Goal: Information Seeking & Learning: Find specific fact

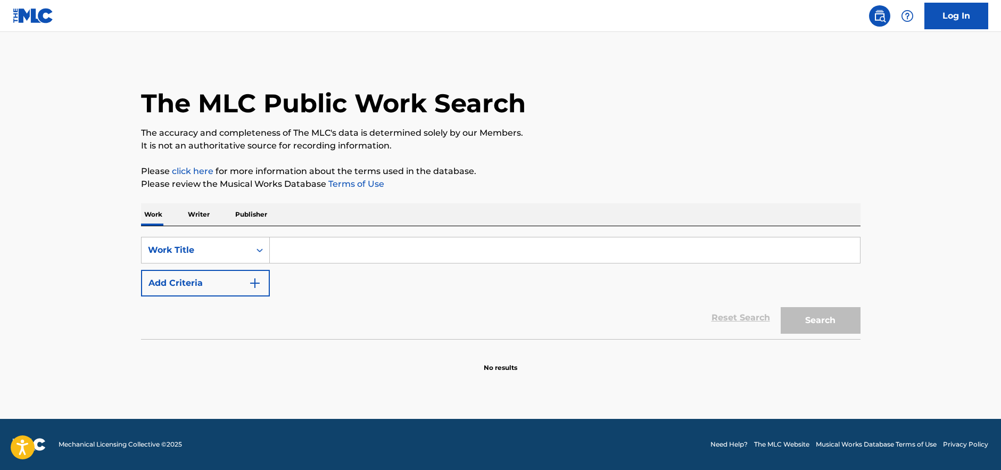
click at [299, 239] on input "Search Form" at bounding box center [565, 250] width 590 height 26
type input "r"
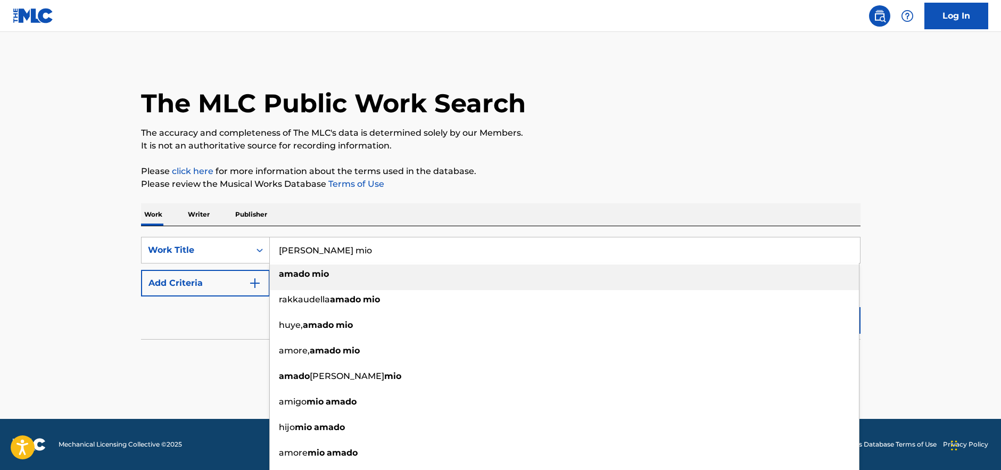
type input "[PERSON_NAME] mio"
click at [305, 274] on strong "amado" at bounding box center [294, 274] width 31 height 10
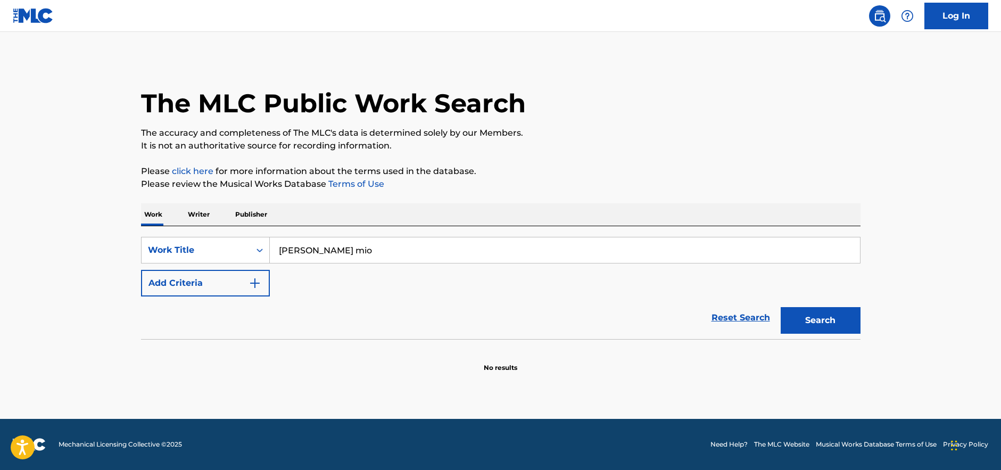
click at [257, 285] on img "Search Form" at bounding box center [254, 283] width 13 height 13
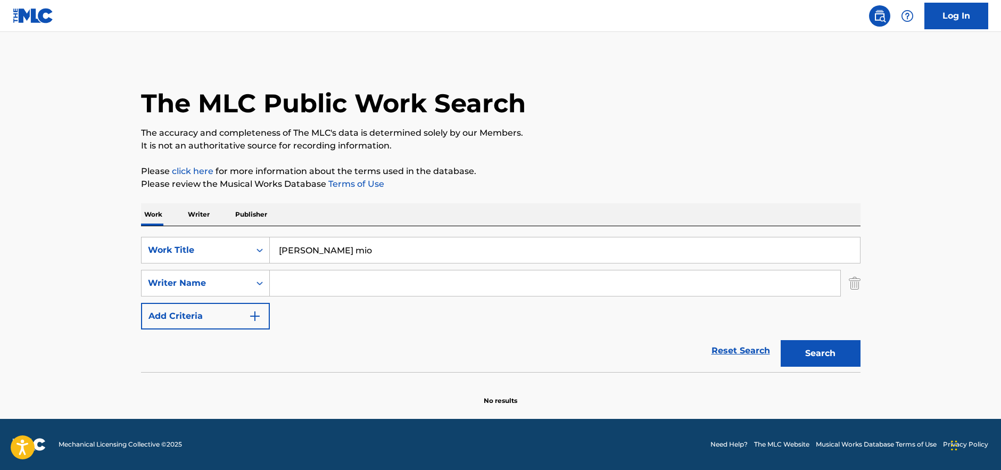
click at [289, 280] on input "Search Form" at bounding box center [555, 283] width 570 height 26
type input "[PERSON_NAME]"
click at [817, 356] on button "Search" at bounding box center [820, 353] width 80 height 27
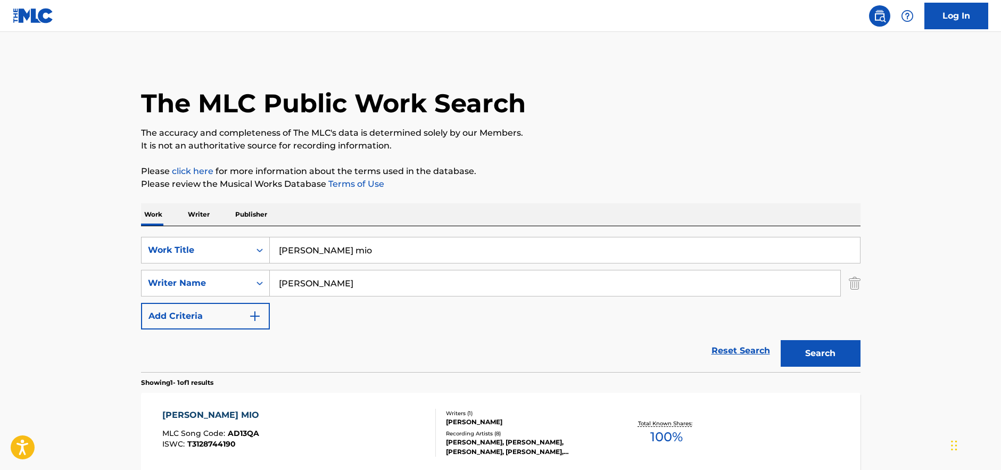
click at [210, 410] on div "[PERSON_NAME] MIO" at bounding box center [213, 415] width 102 height 13
